Goal: Transaction & Acquisition: Purchase product/service

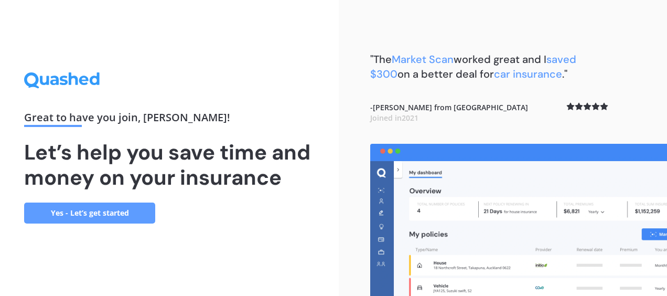
click at [103, 211] on link "Yes - Let’s get started" at bounding box center [89, 212] width 131 height 21
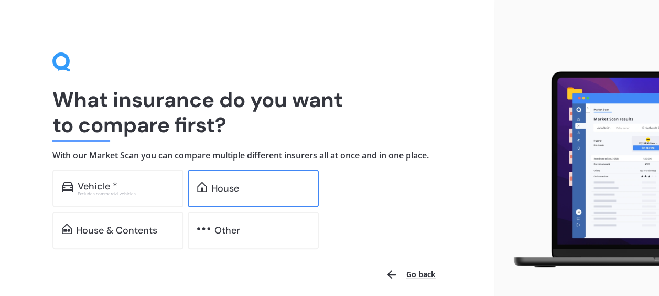
click at [262, 184] on div "House" at bounding box center [260, 188] width 98 height 10
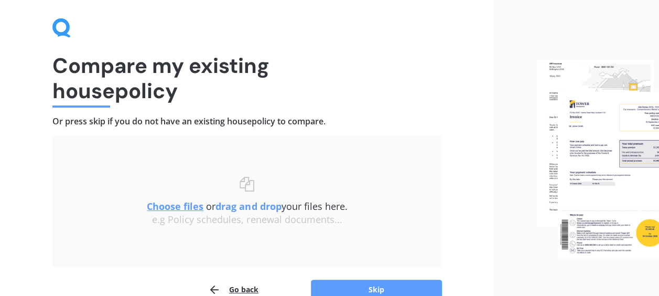
scroll to position [90, 0]
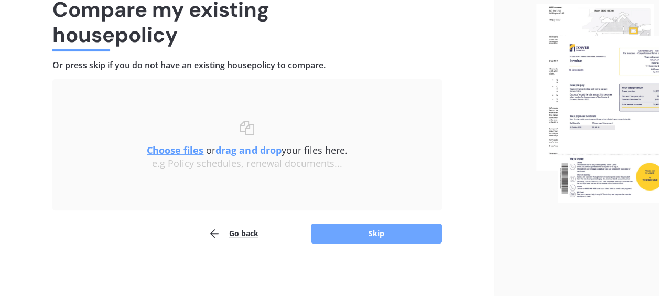
click at [392, 234] on button "Skip" at bounding box center [376, 233] width 131 height 20
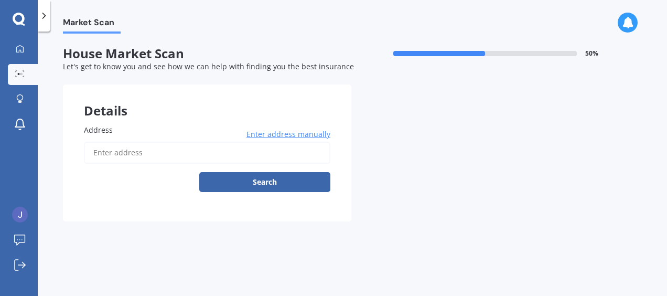
click at [136, 153] on input "Address" at bounding box center [207, 153] width 246 height 22
type input "[STREET_ADDRESS] 2010 [GEOGRAPHIC_DATA]"
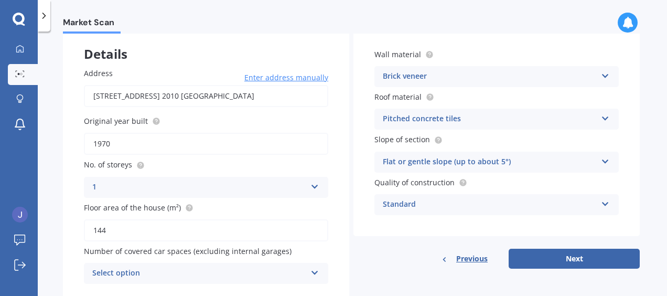
scroll to position [93, 0]
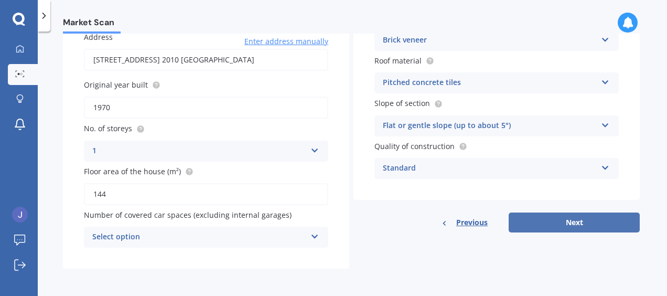
click at [539, 227] on button "Next" at bounding box center [574, 222] width 131 height 20
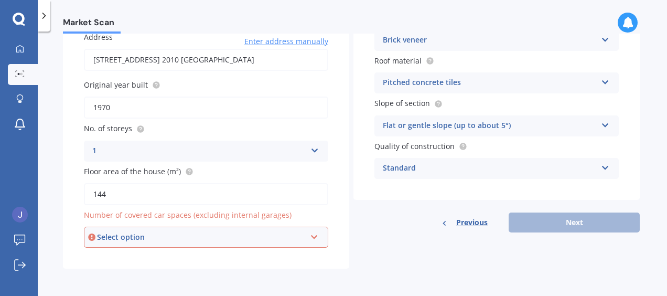
click at [310, 236] on icon at bounding box center [314, 234] width 9 height 7
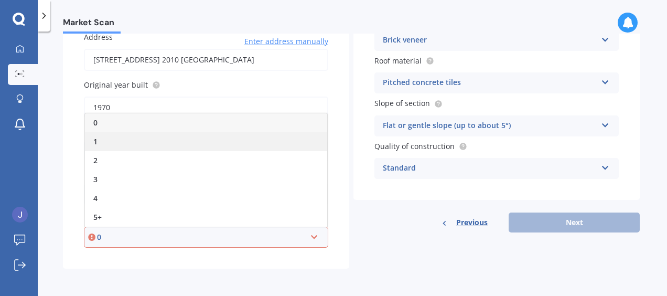
click at [256, 145] on div "1" at bounding box center [206, 141] width 242 height 19
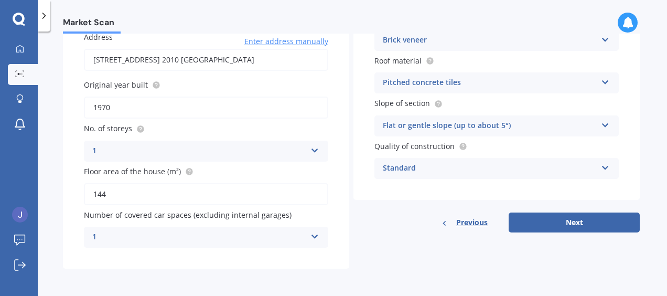
click at [310, 234] on icon at bounding box center [314, 234] width 9 height 7
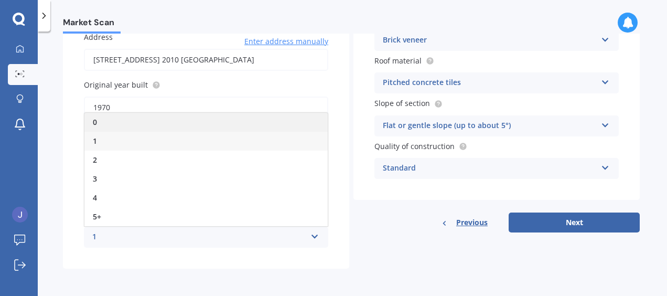
click at [215, 128] on div "0" at bounding box center [205, 122] width 243 height 19
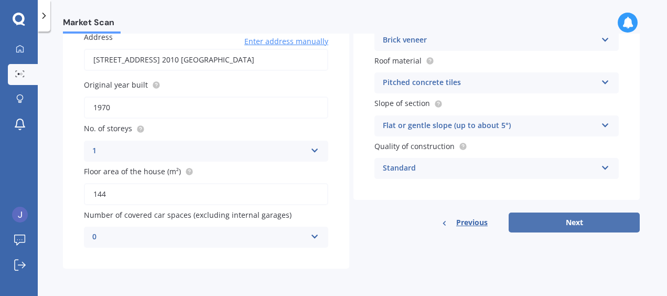
click at [560, 223] on button "Next" at bounding box center [574, 222] width 131 height 20
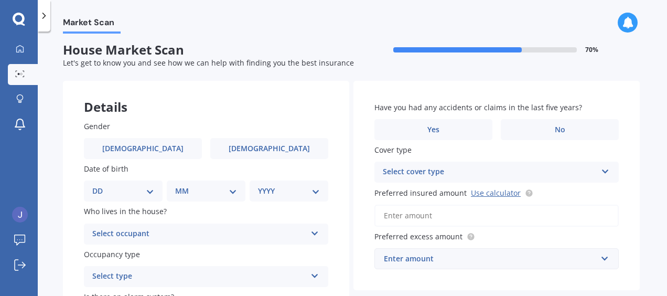
scroll to position [0, 0]
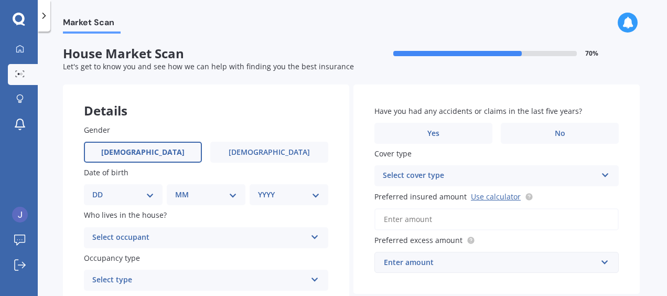
click at [137, 152] on span "[DEMOGRAPHIC_DATA]" at bounding box center [142, 152] width 83 height 9
click at [0, 0] on input "[DEMOGRAPHIC_DATA]" at bounding box center [0, 0] width 0 height 0
click at [146, 193] on select "DD 01 02 03 04 05 06 07 08 09 10 11 12 13 14 15 16 17 18 19 20 21 22 23 24 25 2…" at bounding box center [123, 195] width 62 height 12
select select "17"
click at [101, 189] on select "DD 01 02 03 04 05 06 07 08 09 10 11 12 13 14 15 16 17 18 19 20 21 22 23 24 25 2…" at bounding box center [123, 195] width 62 height 12
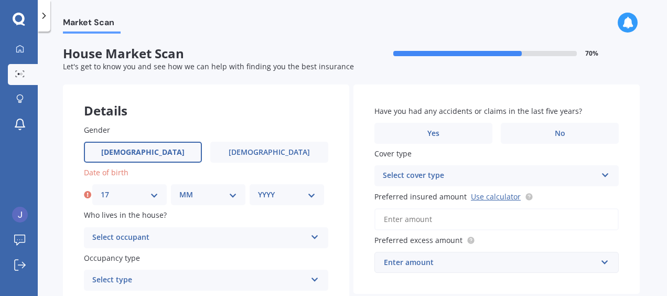
click at [214, 195] on select "MM 01 02 03 04 05 06 07 08 09 10 11 12" at bounding box center [208, 195] width 58 height 12
select select "07"
click at [179, 189] on select "MM 01 02 03 04 05 06 07 08 09 10 11 12" at bounding box center [208, 195] width 58 height 12
click at [296, 191] on select "YYYY 2009 2008 2007 2006 2005 2004 2003 2002 2001 2000 1999 1998 1997 1996 1995…" at bounding box center [287, 195] width 58 height 12
select select "1968"
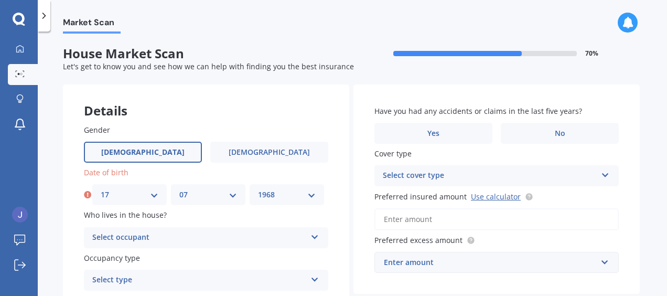
click at [258, 189] on select "YYYY 2009 2008 2007 2006 2005 2004 2003 2002 2001 2000 1999 1998 1997 1996 1995…" at bounding box center [287, 195] width 58 height 12
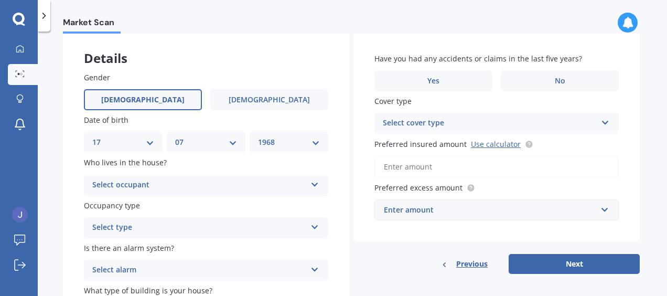
click at [227, 179] on div "Select occupant" at bounding box center [199, 185] width 214 height 13
click at [216, 210] on div "Owner" at bounding box center [205, 205] width 243 height 19
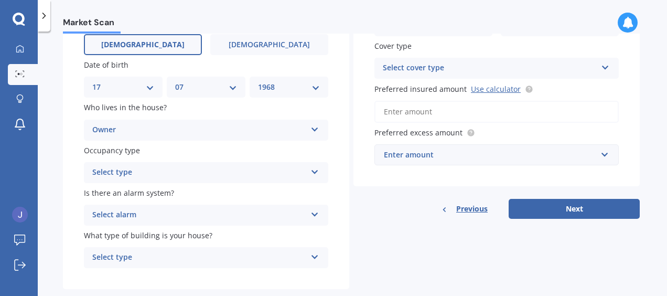
scroll to position [129, 0]
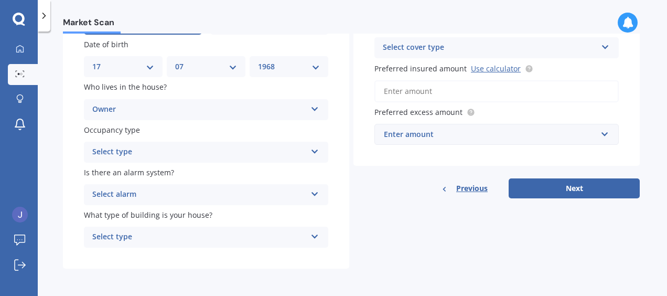
click at [306, 150] on div "Select type Permanent Holiday (without tenancy)" at bounding box center [206, 152] width 244 height 21
click at [280, 179] on div "Permanent" at bounding box center [205, 172] width 243 height 19
click at [253, 197] on div "Select alarm" at bounding box center [199, 194] width 214 height 13
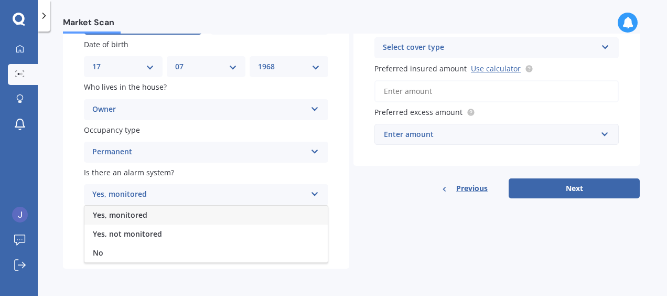
click at [238, 217] on div "Yes, monitored" at bounding box center [205, 215] width 243 height 19
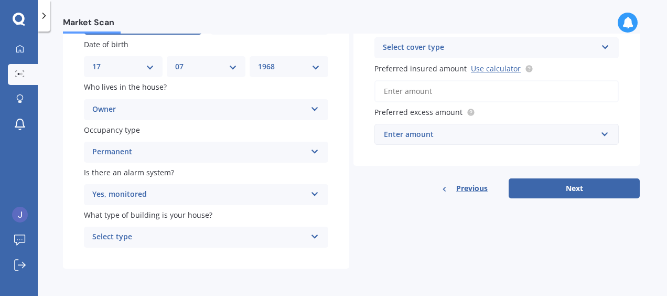
click at [310, 234] on icon at bounding box center [314, 234] width 9 height 7
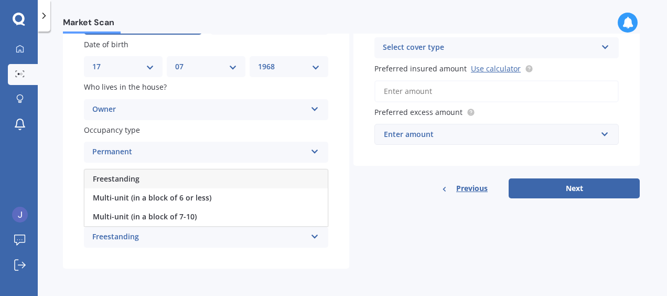
click at [261, 183] on div "Freestanding" at bounding box center [205, 178] width 243 height 19
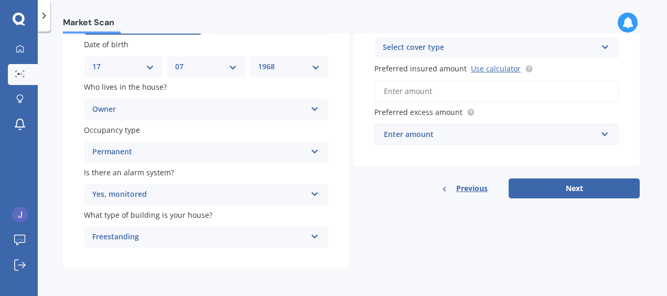
click at [594, 183] on button "Next" at bounding box center [574, 188] width 131 height 20
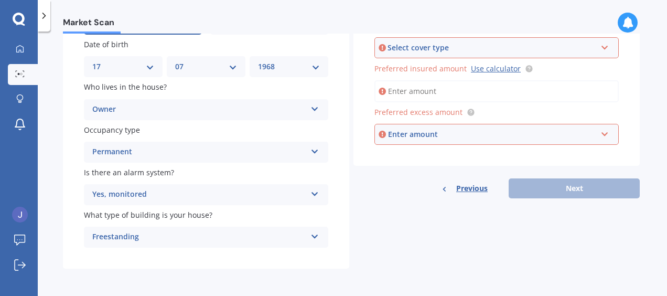
scroll to position [71, 0]
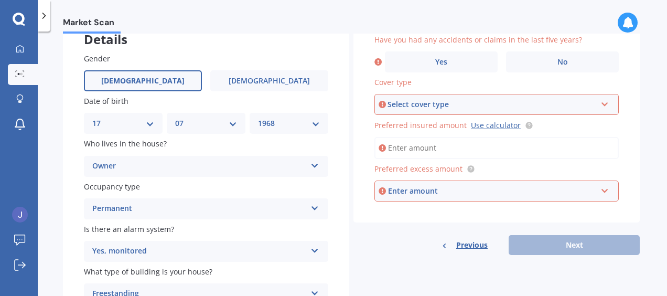
click at [605, 104] on icon at bounding box center [604, 102] width 9 height 7
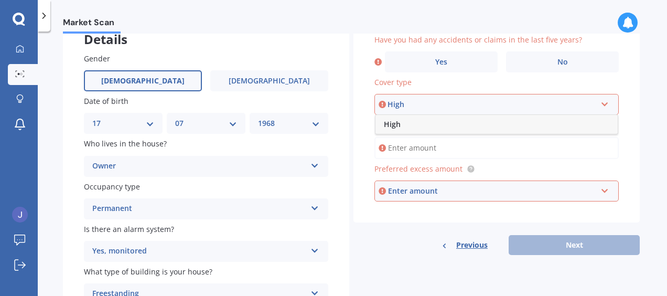
click at [576, 130] on div "High" at bounding box center [496, 124] width 242 height 19
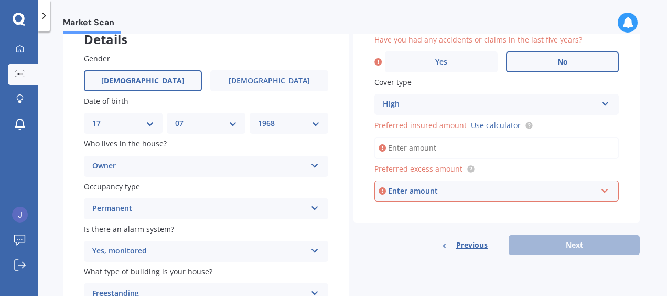
click at [569, 60] on label "No" at bounding box center [562, 61] width 113 height 21
click at [0, 0] on input "No" at bounding box center [0, 0] width 0 height 0
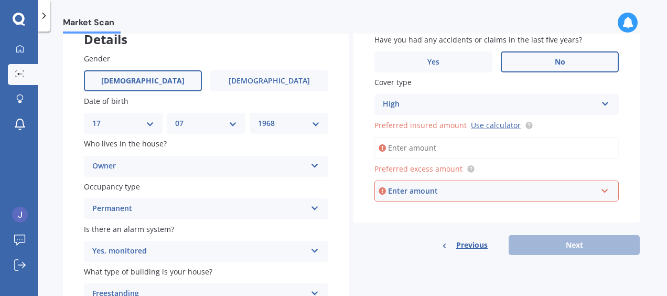
click at [596, 101] on div "High High" at bounding box center [496, 104] width 244 height 21
click at [596, 103] on div "High High" at bounding box center [496, 104] width 244 height 21
click at [595, 103] on div "High High" at bounding box center [496, 104] width 244 height 21
click at [457, 193] on div "Enter amount" at bounding box center [492, 191] width 209 height 12
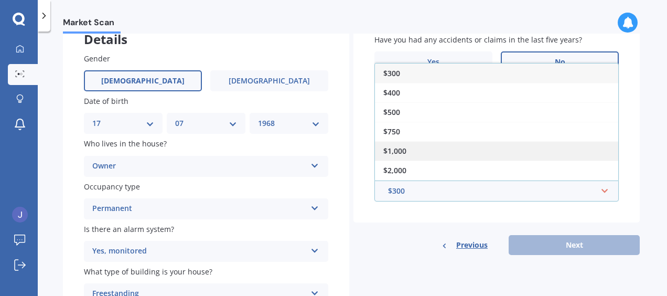
click at [464, 147] on div "$1,000" at bounding box center [496, 150] width 243 height 19
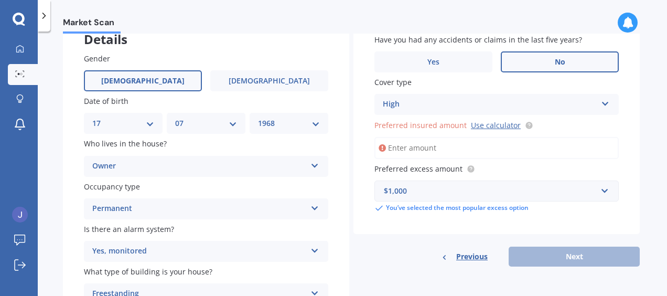
click at [461, 138] on input "Preferred insured amount Use calculator" at bounding box center [496, 148] width 244 height 22
click at [435, 62] on span "Yes" at bounding box center [433, 62] width 13 height 9
click at [0, 0] on input "Yes" at bounding box center [0, 0] width 0 height 0
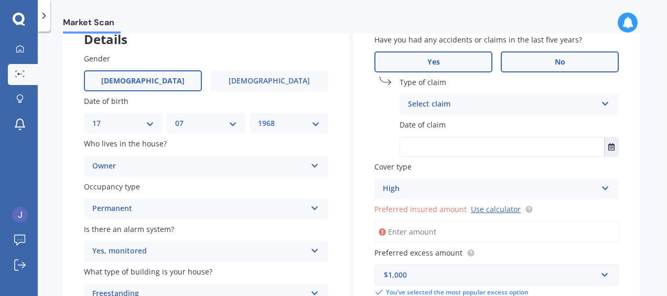
click at [580, 59] on label "No" at bounding box center [560, 61] width 118 height 21
click at [0, 0] on input "No" at bounding box center [0, 0] width 0 height 0
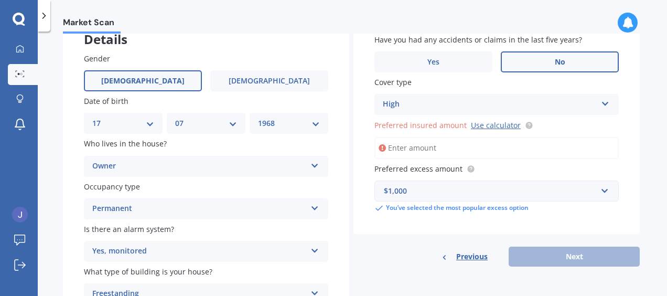
click at [435, 152] on input "Preferred insured amount Use calculator" at bounding box center [496, 148] width 244 height 22
click at [575, 98] on div "High" at bounding box center [490, 104] width 214 height 13
click at [561, 122] on div "High" at bounding box center [496, 124] width 243 height 19
click at [601, 102] on icon at bounding box center [605, 101] width 9 height 7
click at [581, 102] on div "High" at bounding box center [490, 104] width 214 height 13
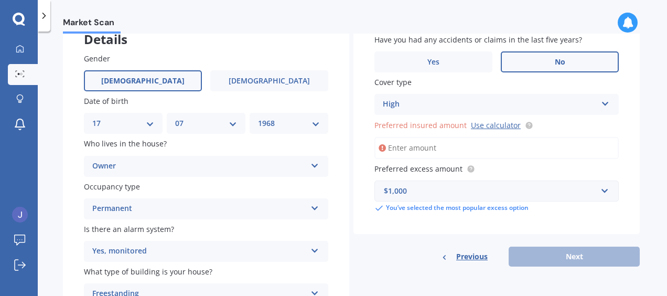
click at [527, 101] on div "High" at bounding box center [490, 104] width 214 height 13
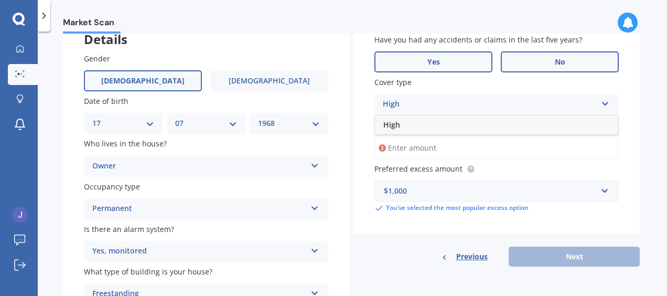
click at [438, 61] on label "Yes" at bounding box center [433, 61] width 118 height 21
click at [0, 0] on input "Yes" at bounding box center [0, 0] width 0 height 0
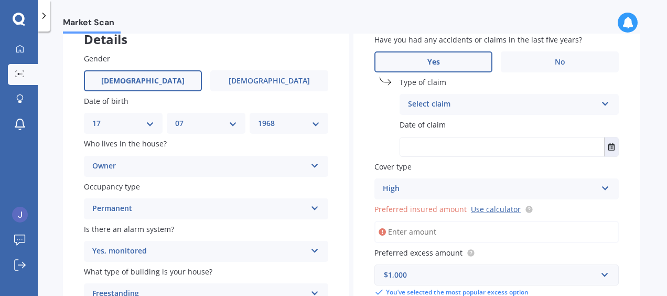
click at [601, 104] on icon at bounding box center [605, 101] width 9 height 7
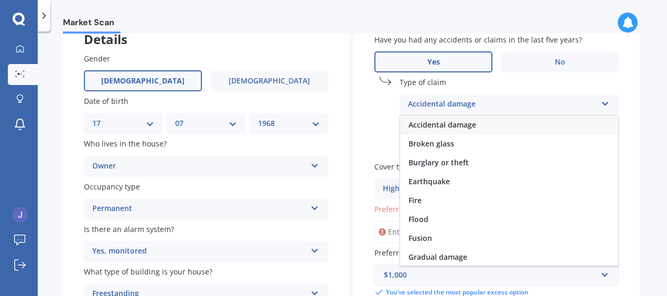
click at [597, 103] on div "Accidental damage Accidental damage Broken glass Burglary or theft Earthquake F…" at bounding box center [509, 104] width 219 height 21
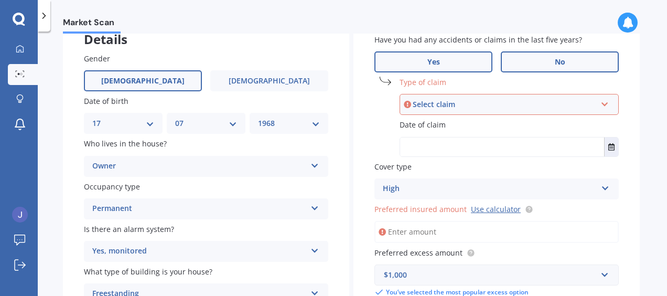
click at [565, 60] on label "No" at bounding box center [560, 61] width 118 height 21
click at [0, 0] on input "No" at bounding box center [0, 0] width 0 height 0
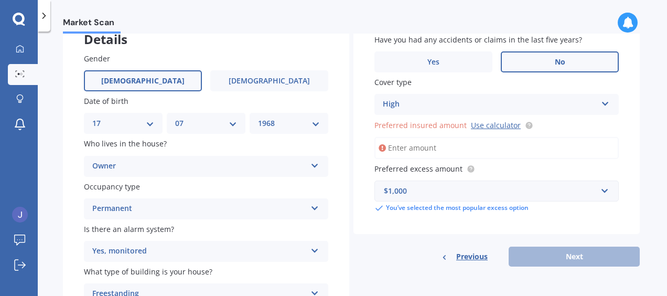
click at [604, 105] on icon at bounding box center [605, 101] width 9 height 7
click at [529, 157] on input "Preferred insured amount Use calculator" at bounding box center [496, 148] width 244 height 22
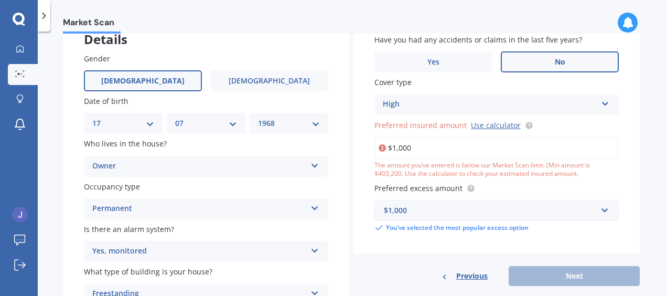
click at [394, 263] on div "Have you had any accidents or claims in the last five years? Yes No Cover type …" at bounding box center [496, 149] width 286 height 273
click at [497, 126] on link "Use calculator" at bounding box center [496, 125] width 50 height 10
click at [443, 154] on input "$1,000" at bounding box center [496, 148] width 244 height 22
drag, startPoint x: 443, startPoint y: 149, endPoint x: 344, endPoint y: 153, distance: 98.7
click at [346, 153] on div "Details Gender [DEMOGRAPHIC_DATA] [DEMOGRAPHIC_DATA] Date of birth DD 01 02 03 …" at bounding box center [351, 169] width 577 height 313
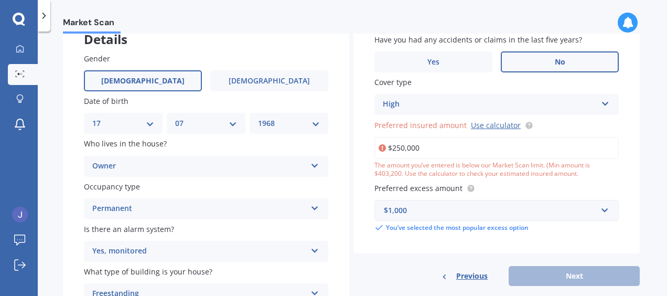
drag, startPoint x: 436, startPoint y: 144, endPoint x: 319, endPoint y: 142, distance: 117.5
click at [332, 141] on div "Details Gender [DEMOGRAPHIC_DATA] [DEMOGRAPHIC_DATA] Date of birth DD 01 02 03 …" at bounding box center [351, 169] width 577 height 313
click at [546, 112] on div "High High" at bounding box center [496, 104] width 244 height 21
click at [530, 149] on input "$200,000" at bounding box center [496, 148] width 244 height 22
click at [383, 264] on div "Have you had any accidents or claims in the last five years? Yes No Cover type …" at bounding box center [496, 149] width 286 height 273
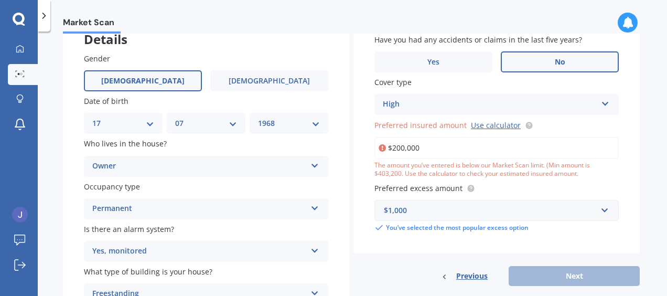
click at [558, 274] on div "Previous Next" at bounding box center [496, 276] width 286 height 20
click at [493, 124] on link "Use calculator" at bounding box center [496, 125] width 50 height 10
drag, startPoint x: 423, startPoint y: 151, endPoint x: 381, endPoint y: 148, distance: 42.1
click at [382, 148] on div "$200,000" at bounding box center [496, 148] width 244 height 22
paste input "596,003"
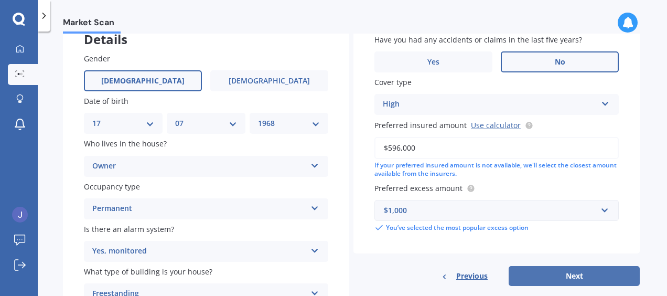
type input "$596,000"
click at [540, 273] on button "Next" at bounding box center [574, 276] width 131 height 20
select select "17"
select select "07"
select select "1968"
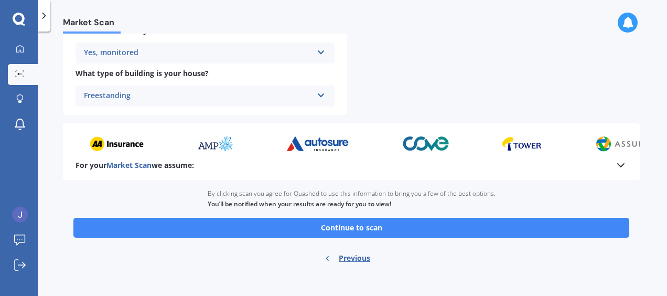
scroll to position [461, 0]
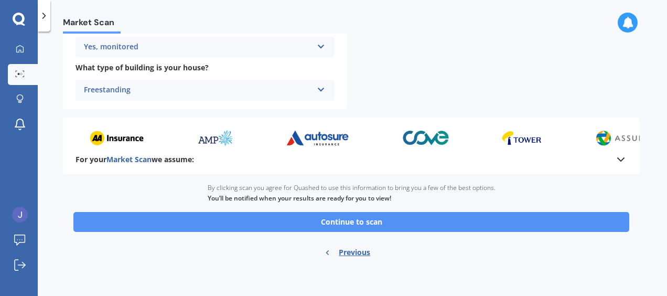
click at [396, 225] on button "Continue to scan" at bounding box center [351, 222] width 556 height 20
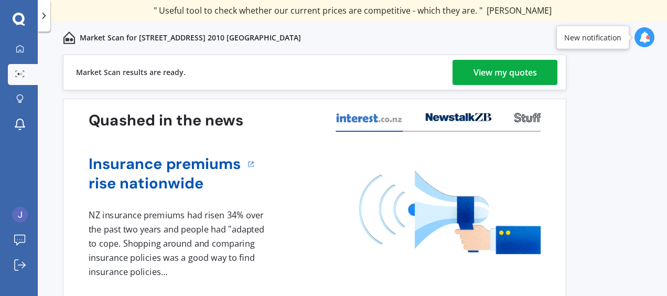
click at [508, 72] on div "View my quotes" at bounding box center [505, 72] width 63 height 25
